Goal: Complete application form: Complete application form

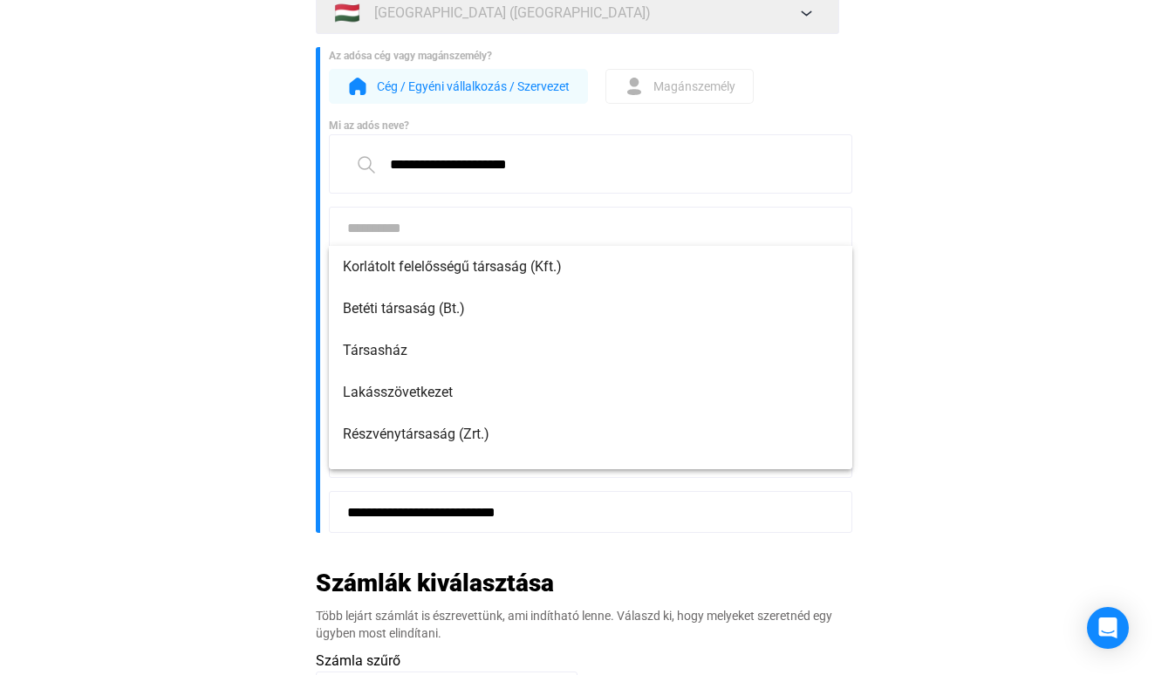
scroll to position [193, 0]
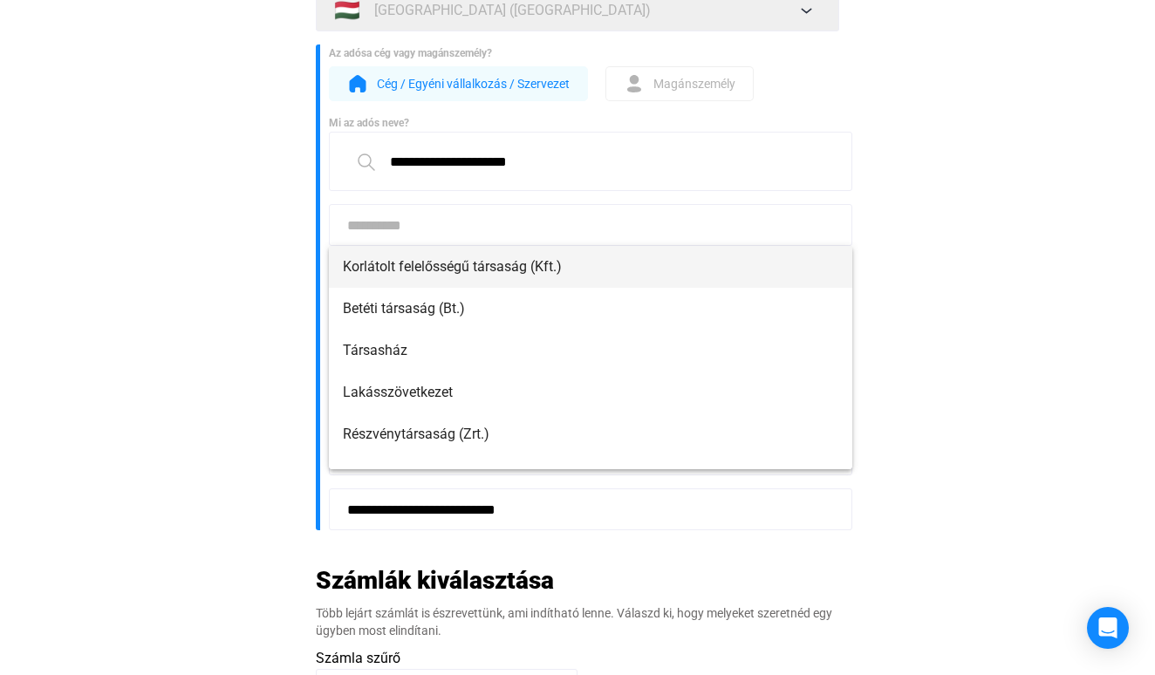
click at [530, 277] on mat-option "Korlátolt felelősségű társaság (Kft.)" at bounding box center [591, 267] width 524 height 42
type input "**********"
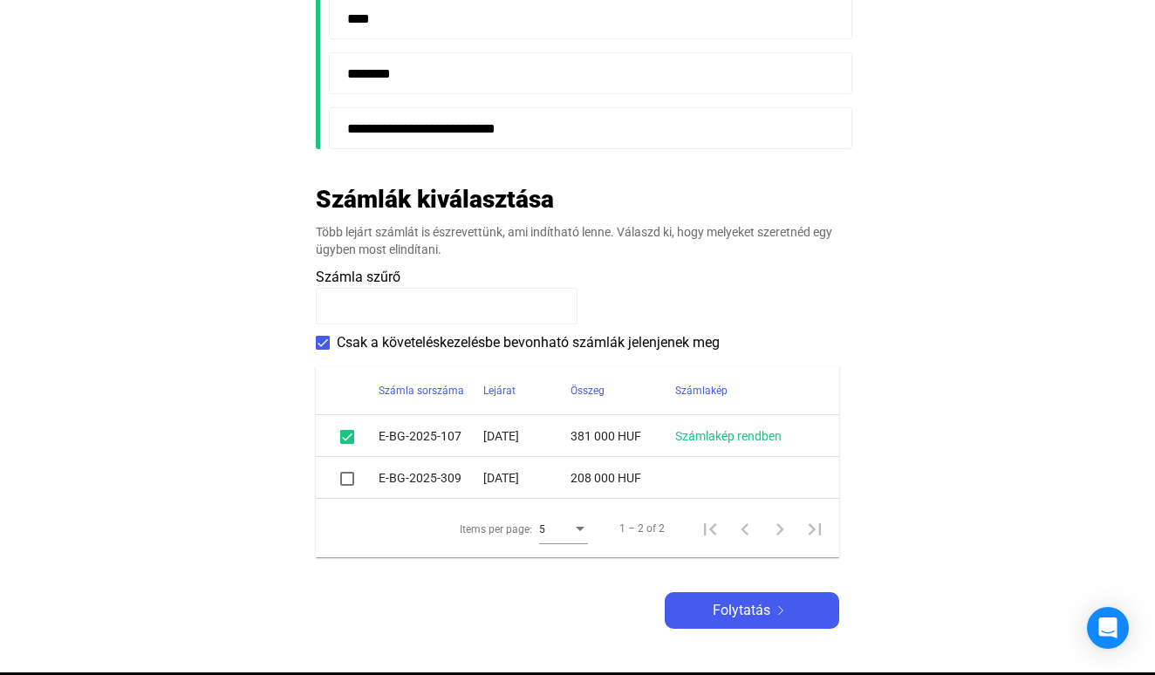
scroll to position [580, 0]
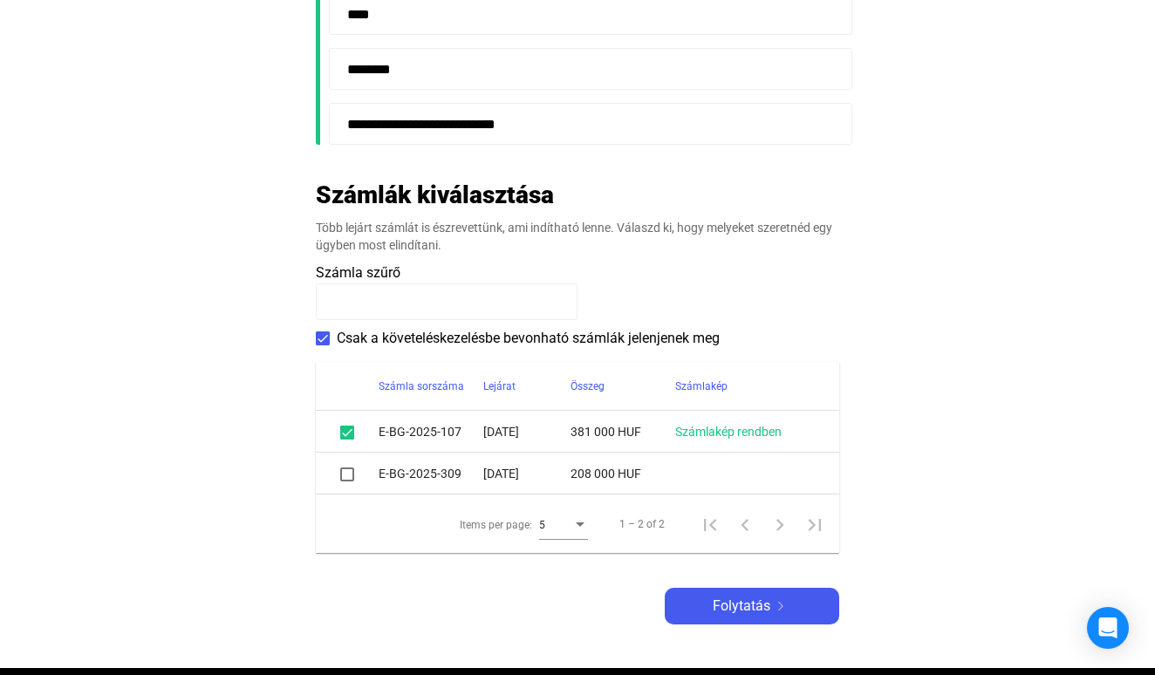
click at [353, 475] on span at bounding box center [347, 475] width 14 height 14
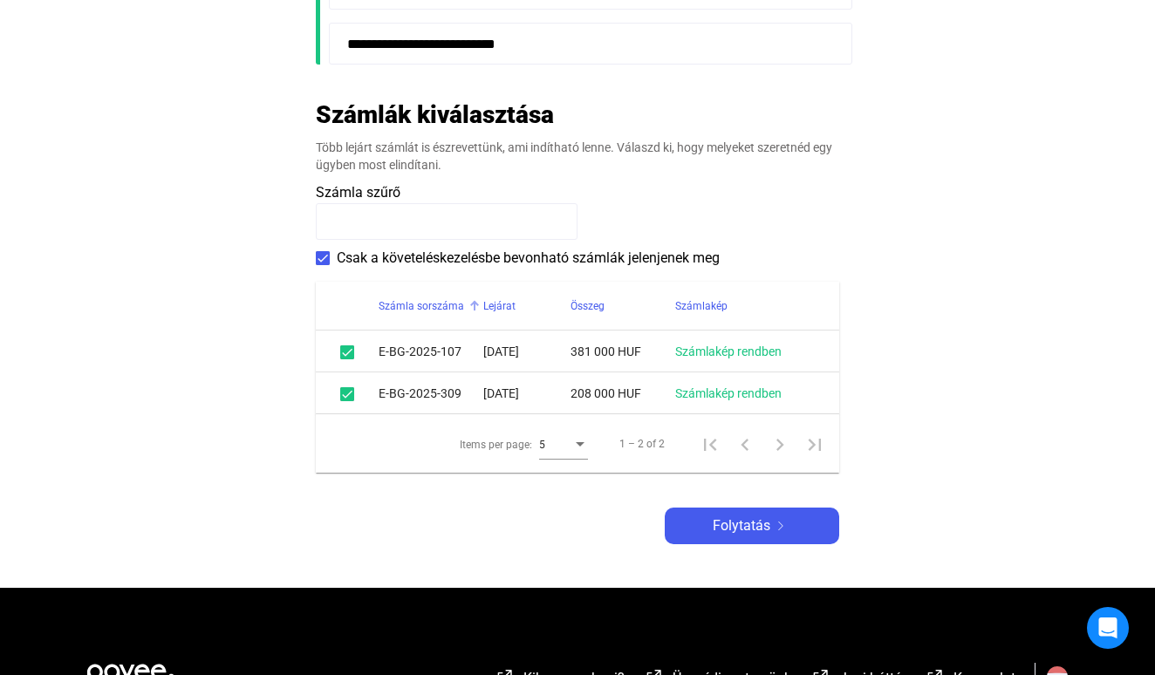
scroll to position [653, 0]
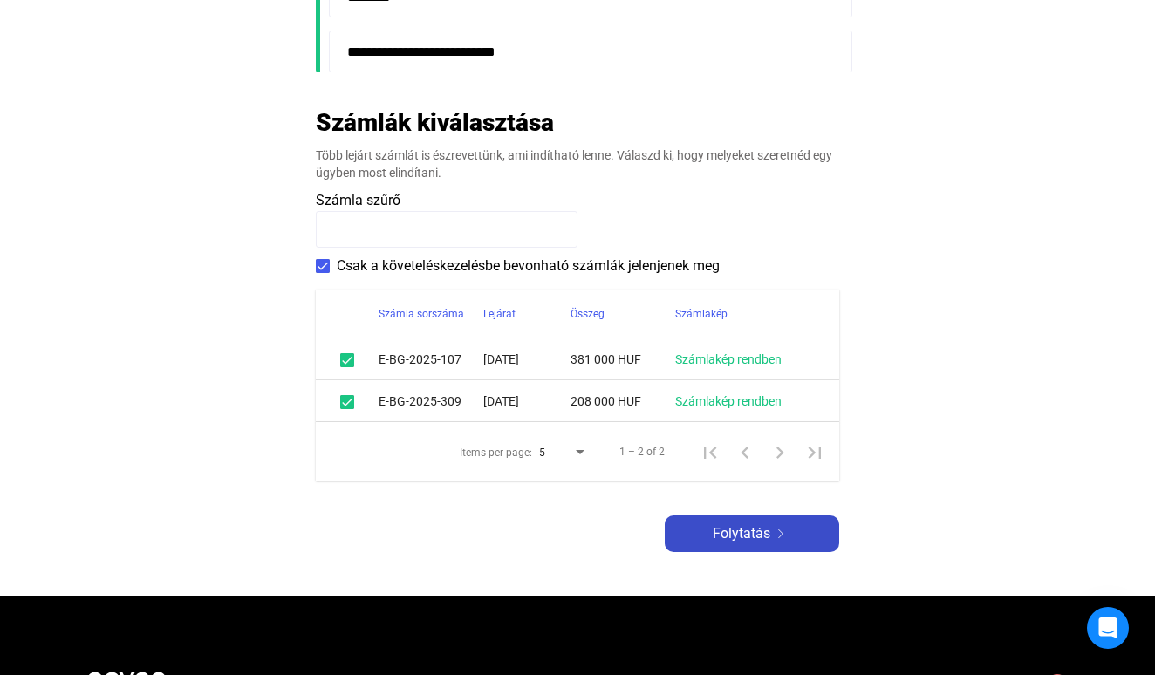
click at [715, 530] on span "Folytatás" at bounding box center [742, 534] width 58 height 21
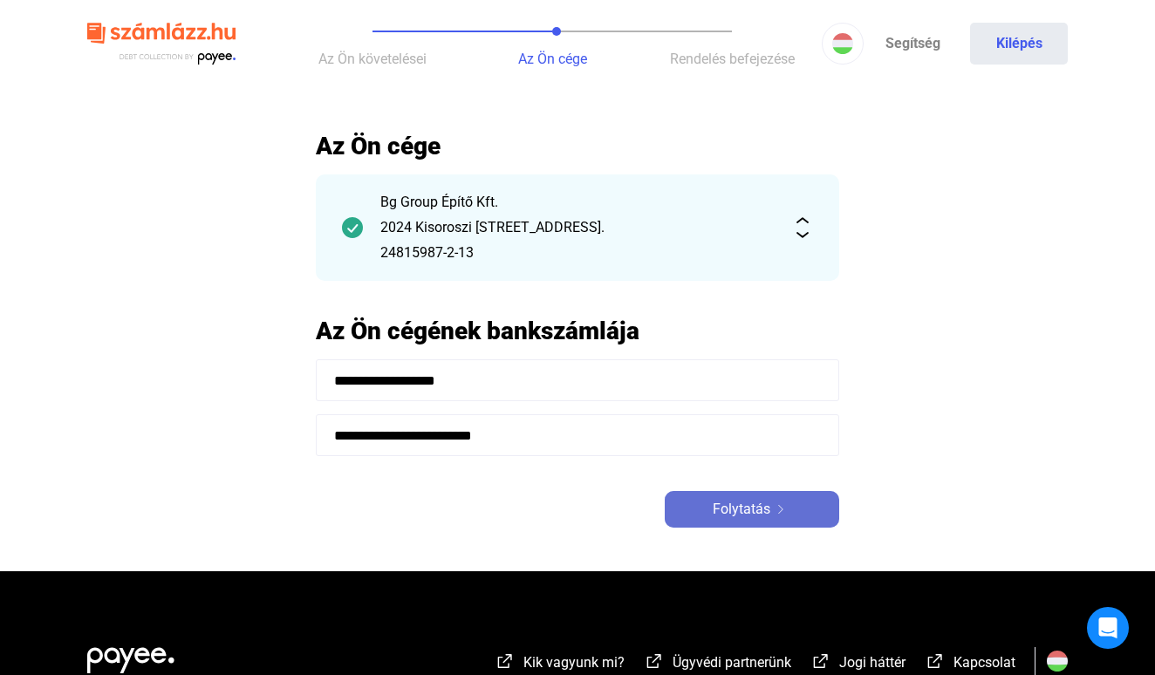
click at [720, 511] on span "Folytatás" at bounding box center [742, 509] width 58 height 21
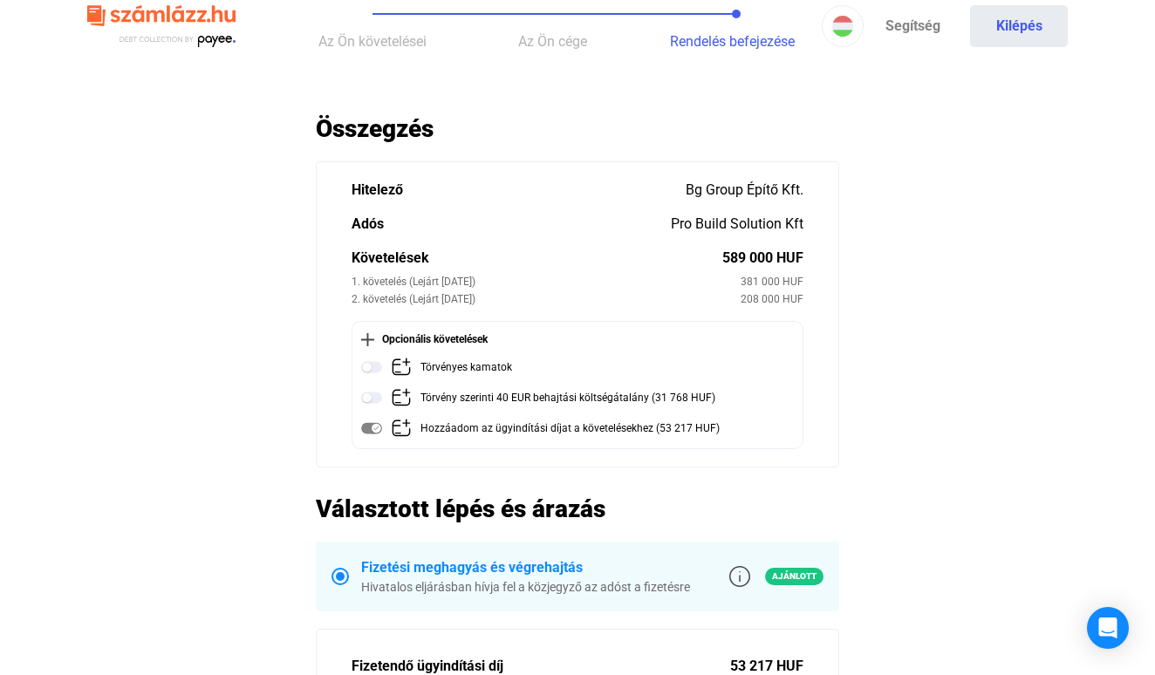
scroll to position [10, 0]
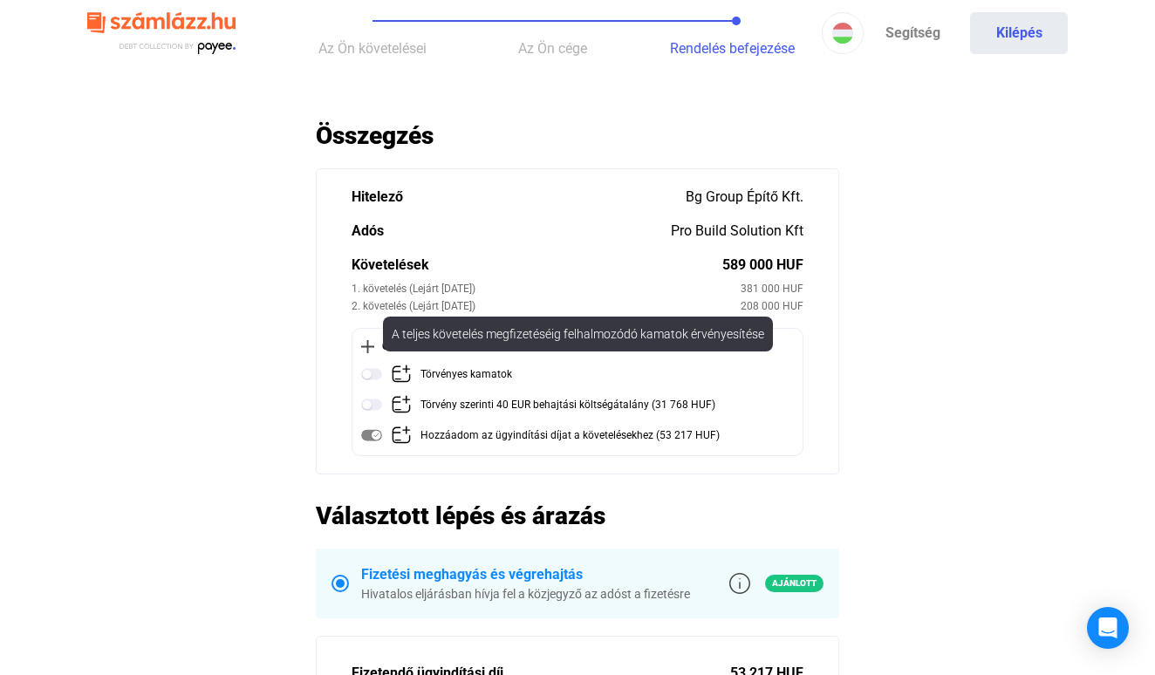
click at [375, 379] on img at bounding box center [371, 374] width 21 height 21
click at [374, 373] on img at bounding box center [371, 374] width 21 height 21
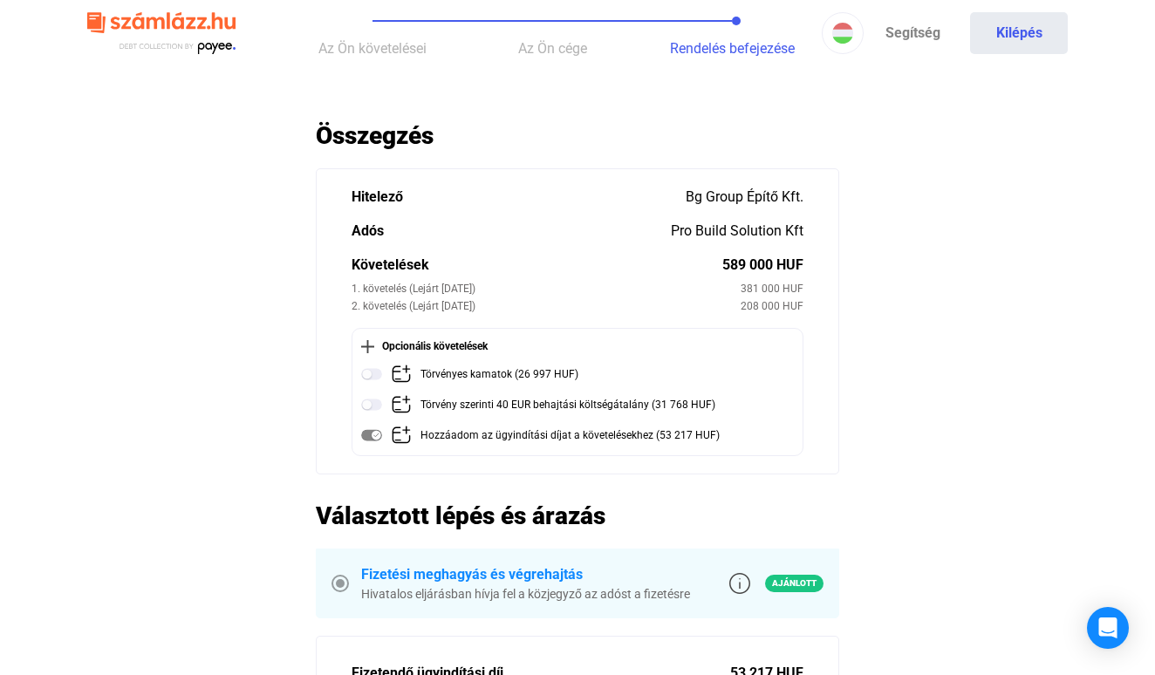
click at [374, 373] on img at bounding box center [371, 374] width 21 height 21
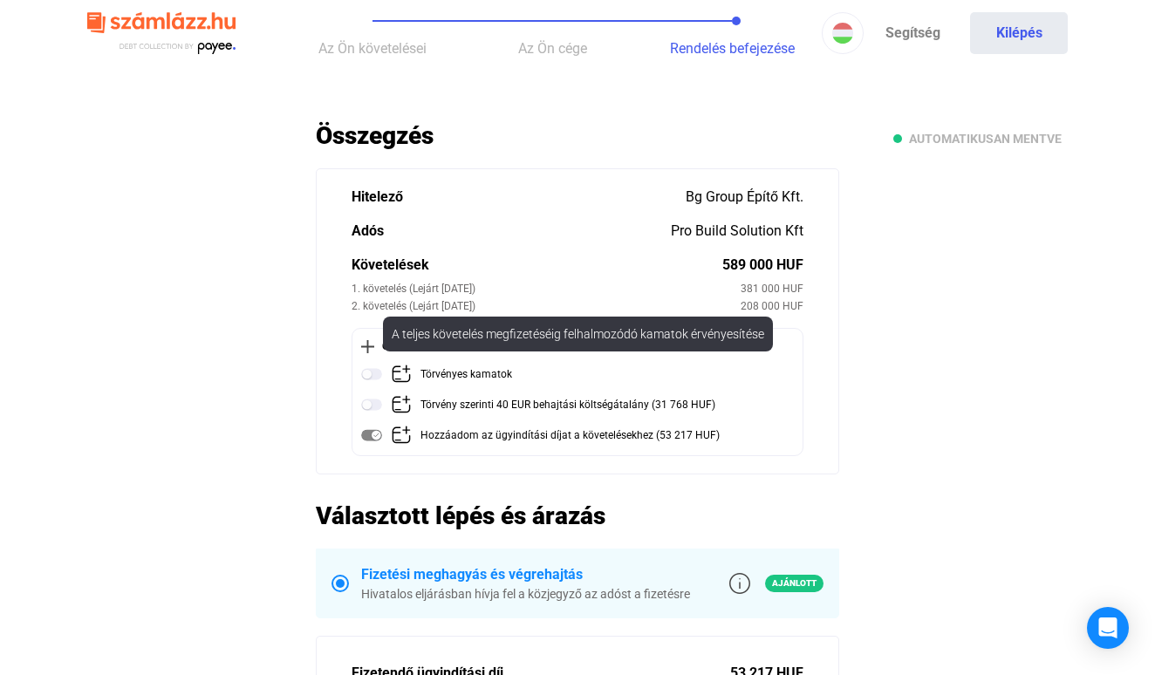
click at [372, 381] on img at bounding box center [371, 374] width 21 height 21
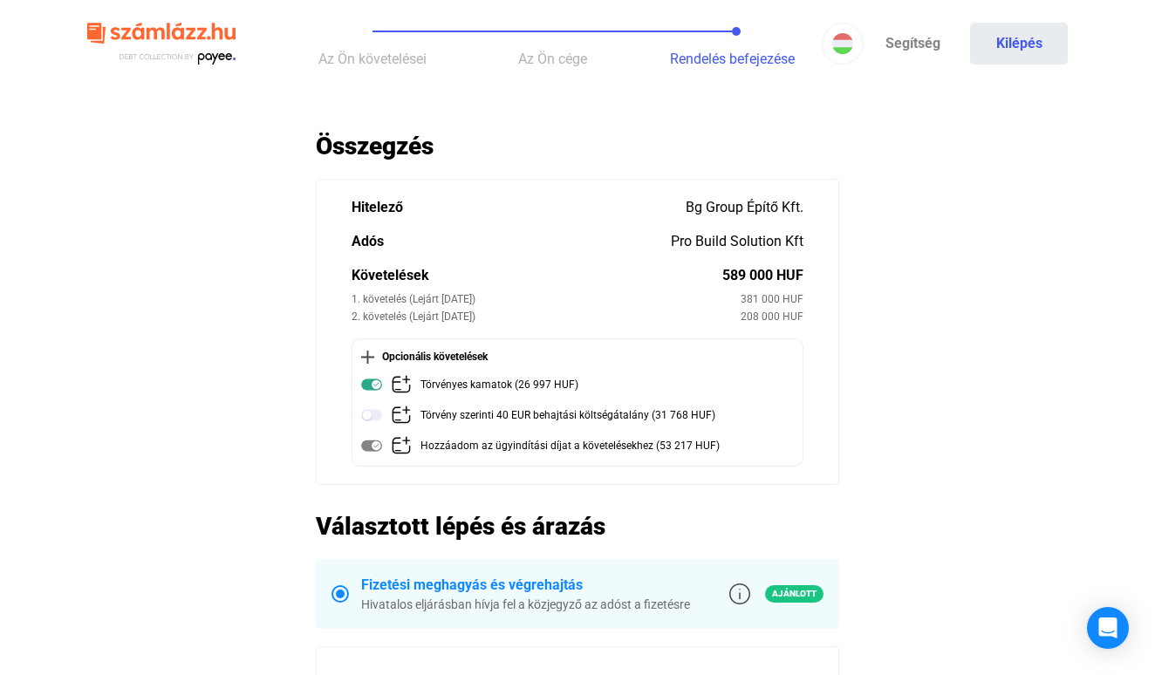
scroll to position [0, 0]
click at [402, 57] on span "Az Ön követelései" at bounding box center [372, 59] width 108 height 17
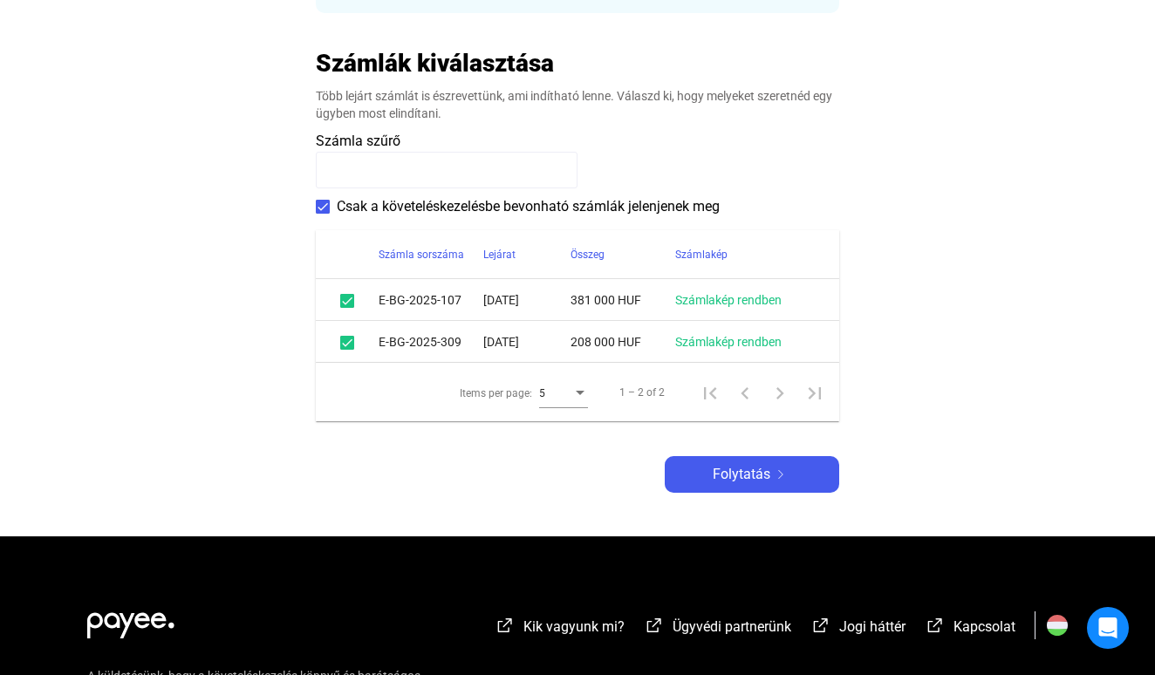
scroll to position [331, 0]
click at [763, 477] on span "Folytatás" at bounding box center [742, 474] width 58 height 21
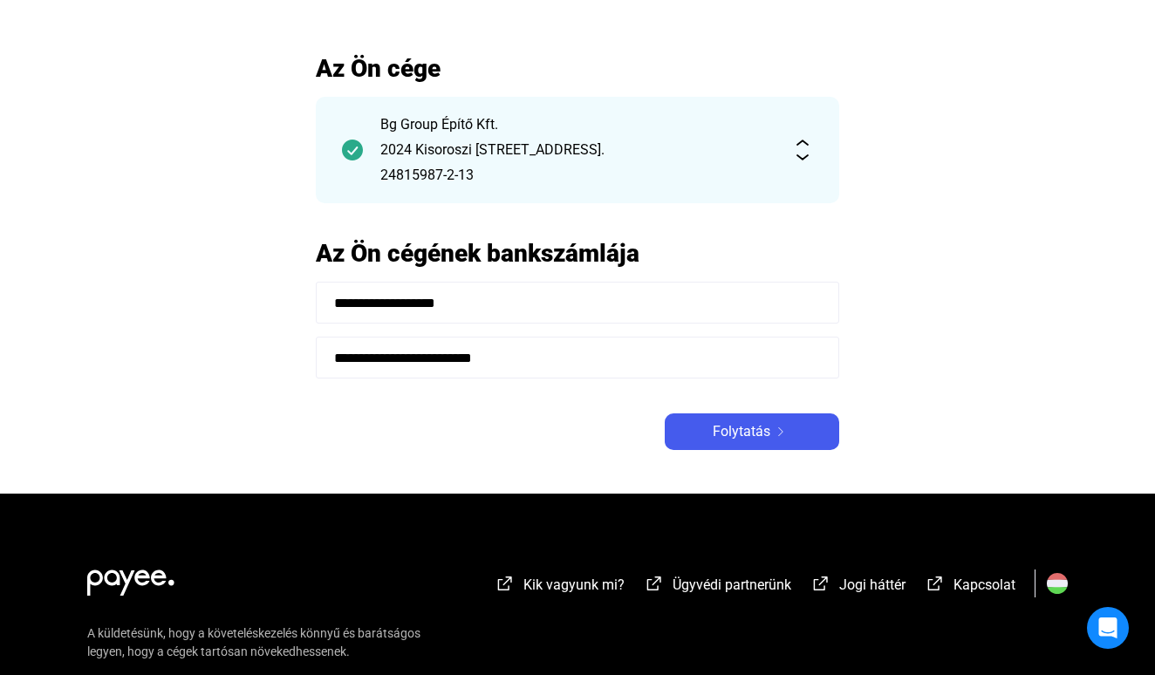
scroll to position [58, 0]
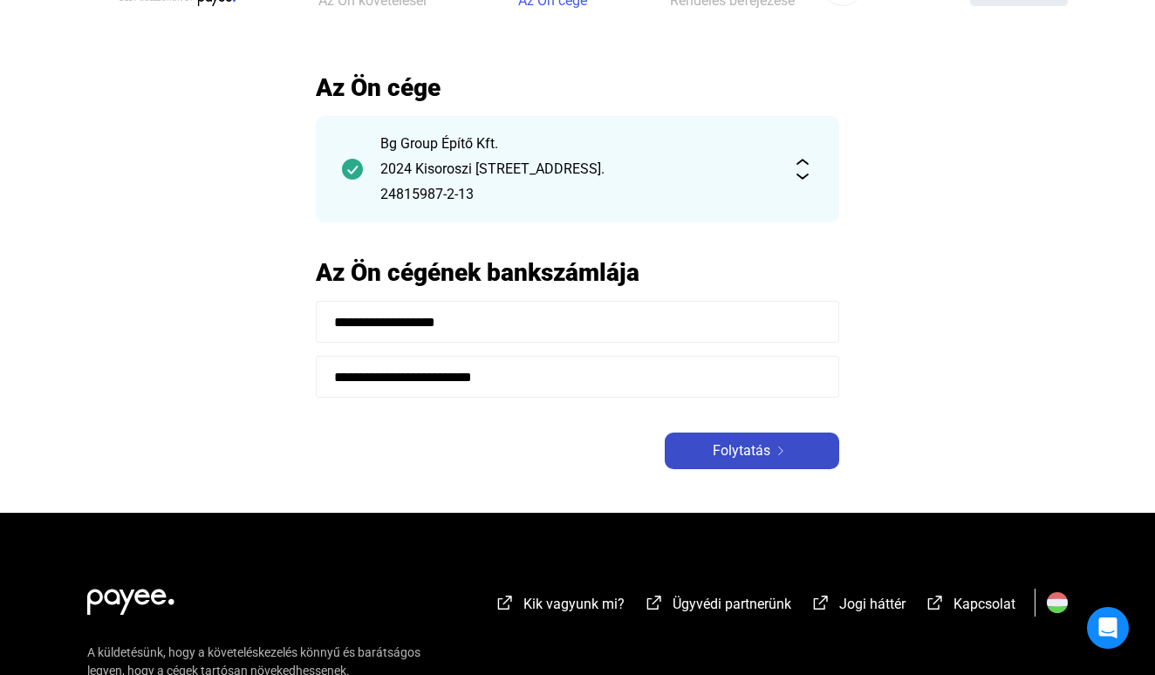
click at [756, 446] on span "Folytatás" at bounding box center [742, 451] width 58 height 21
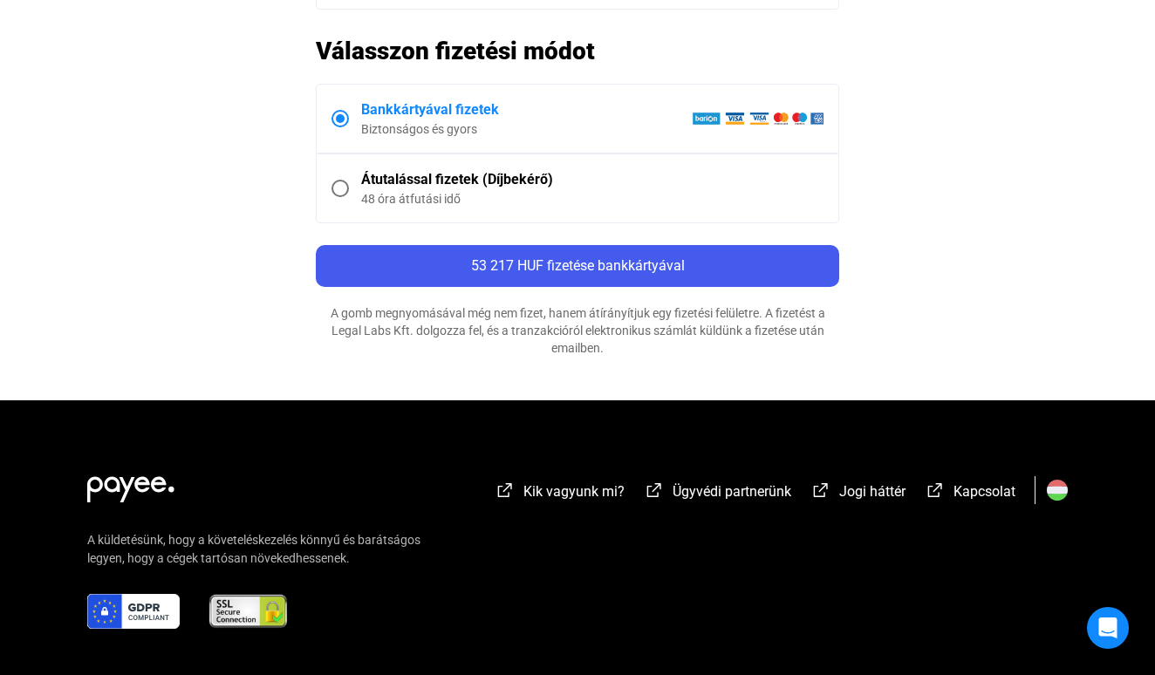
scroll to position [820, 0]
